Goal: Navigation & Orientation: Find specific page/section

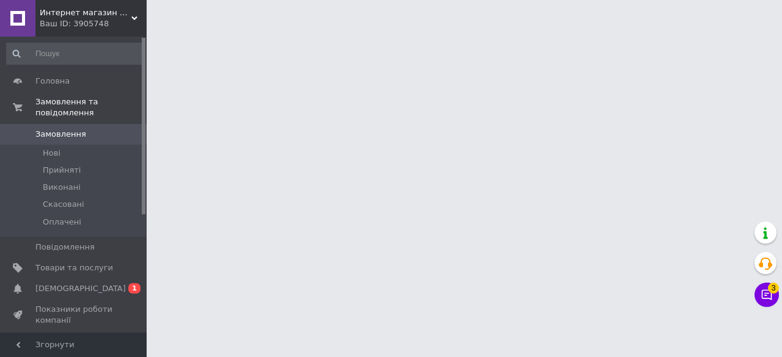
click at [99, 284] on span "[DEMOGRAPHIC_DATA]" at bounding box center [74, 289] width 78 height 11
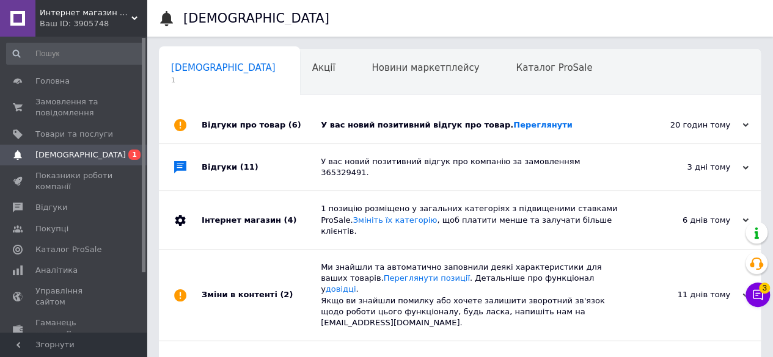
scroll to position [0, 4]
click at [513, 126] on link "Переглянути" at bounding box center [542, 124] width 59 height 9
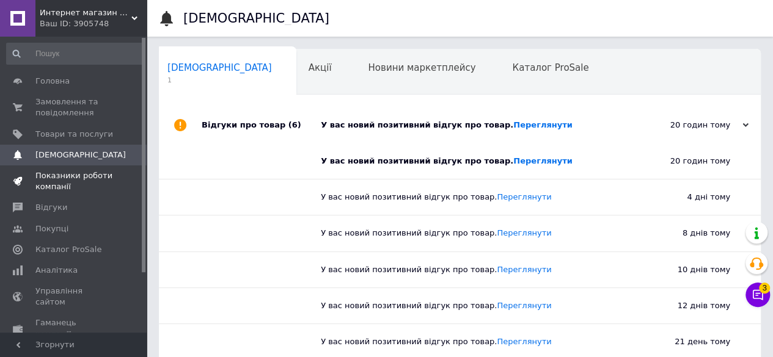
click at [97, 174] on span "Показники роботи компанії" at bounding box center [74, 181] width 78 height 22
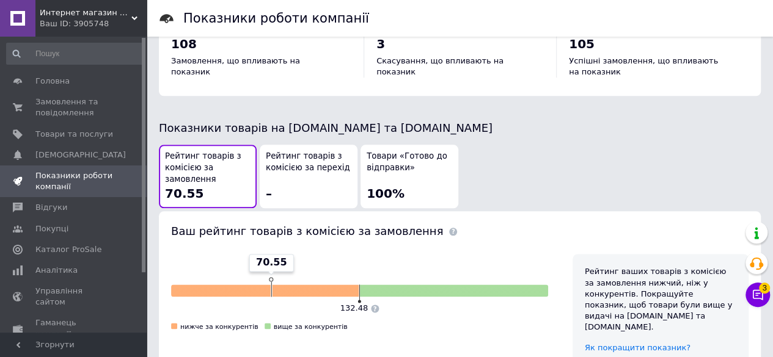
scroll to position [733, 0]
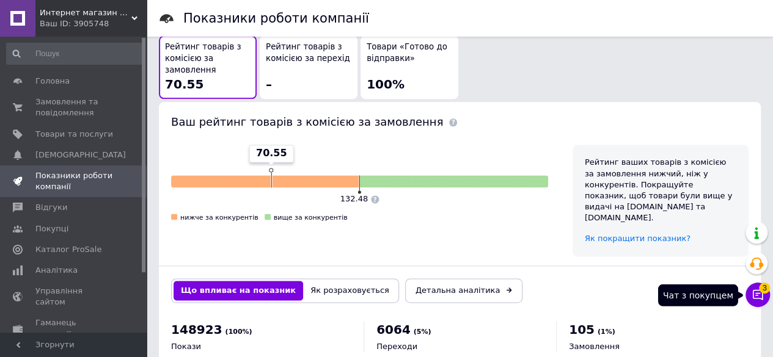
click at [763, 295] on icon at bounding box center [758, 295] width 12 height 12
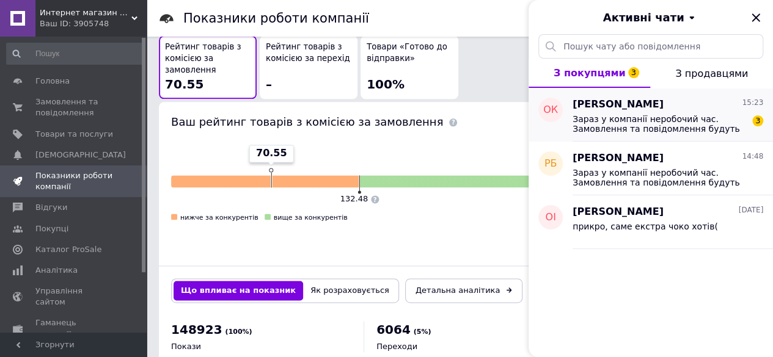
click at [677, 127] on span "Зараз у компанії неробочий час. Замовлення та повідомлення будуть оброблені з 0…" at bounding box center [660, 124] width 174 height 20
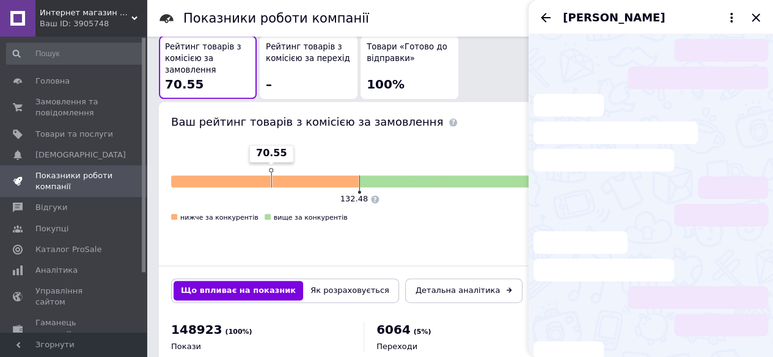
scroll to position [39, 0]
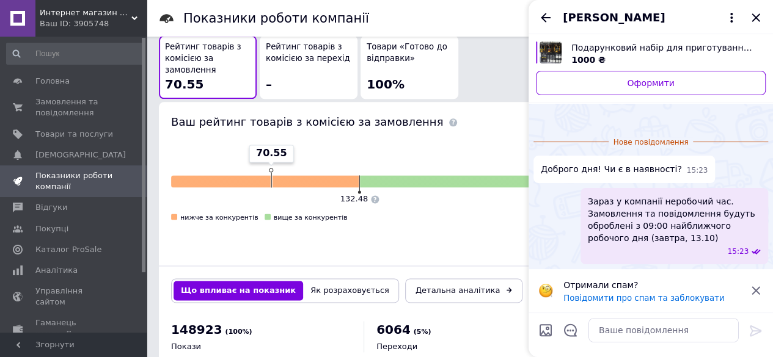
click at [547, 52] on img "Переглянути товар" at bounding box center [551, 53] width 22 height 22
click at [627, 336] on textarea at bounding box center [663, 330] width 150 height 24
type textarea "Ні німає"
click at [755, 332] on icon at bounding box center [755, 331] width 15 height 15
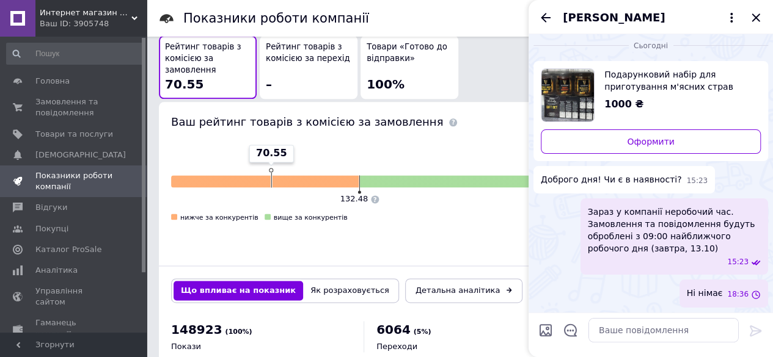
scroll to position [4, 0]
drag, startPoint x: 752, startPoint y: 18, endPoint x: 745, endPoint y: 20, distance: 6.6
click at [752, 18] on icon "Закрити" at bounding box center [755, 17] width 15 height 15
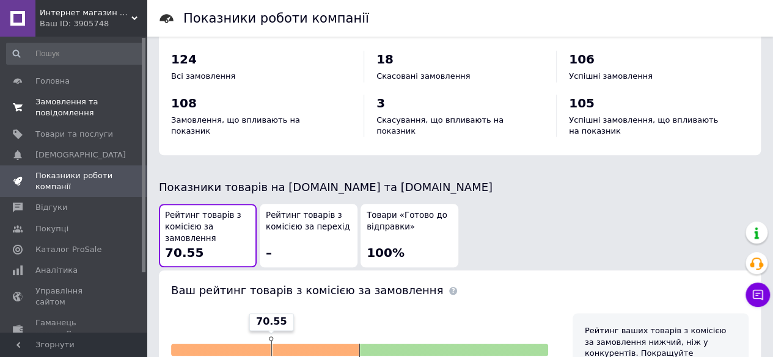
scroll to position [428, 0]
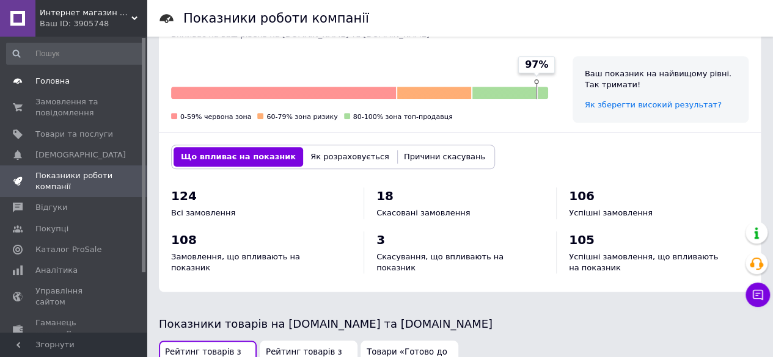
click at [81, 78] on span "Головна" at bounding box center [74, 81] width 78 height 11
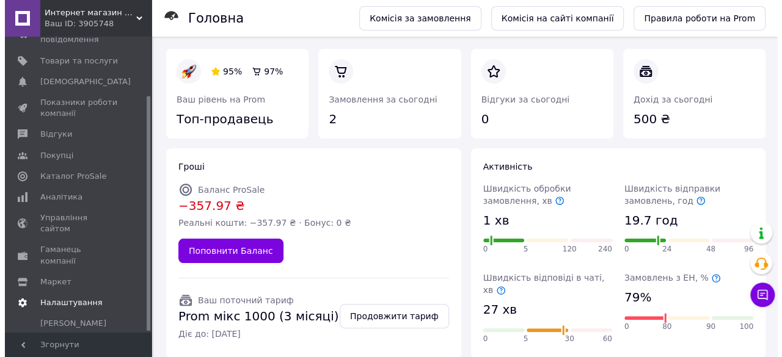
scroll to position [75, 0]
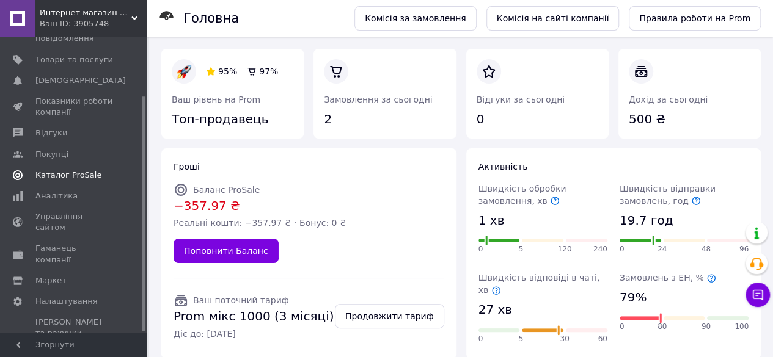
click at [82, 181] on link "Каталог ProSale" at bounding box center [75, 175] width 150 height 21
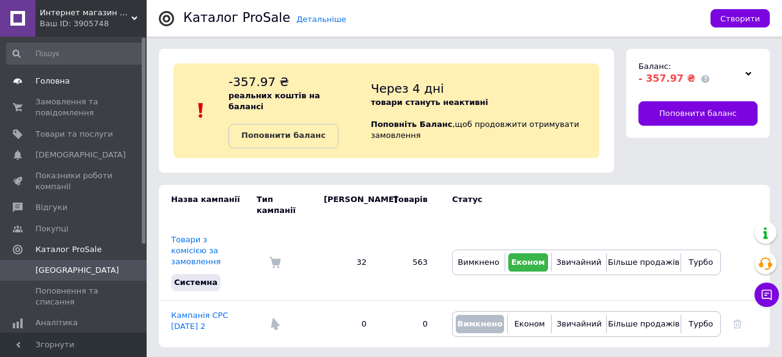
click at [77, 82] on span "Головна" at bounding box center [74, 81] width 78 height 11
